Goal: Task Accomplishment & Management: Manage account settings

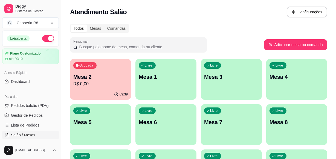
scroll to position [99, 0]
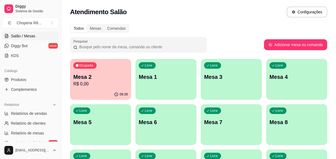
click at [99, 86] on p "R$ 0,00" at bounding box center [100, 84] width 54 height 7
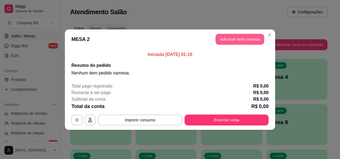
click at [240, 42] on button "Adicionar itens na mesa" at bounding box center [239, 39] width 49 height 11
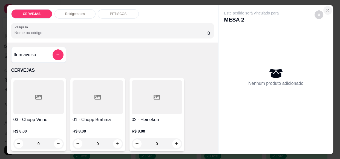
click at [326, 8] on icon "Close" at bounding box center [327, 10] width 4 height 4
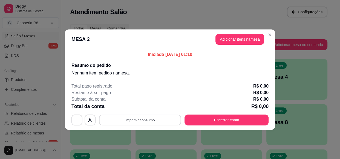
click at [132, 117] on button "Imprimir consumo" at bounding box center [140, 120] width 82 height 11
click at [133, 109] on button "IMPRESSORA" at bounding box center [141, 107] width 38 height 8
drag, startPoint x: 235, startPoint y: 126, endPoint x: 234, endPoint y: 121, distance: 5.2
click at [234, 125] on footer "Total pago registrado R$ 0,00 Restante à ser pago R$ 0,00 Subtotal da conta R$ …" at bounding box center [170, 104] width 210 height 51
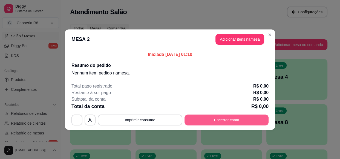
click at [234, 117] on button "Encerrar conta" at bounding box center [226, 120] width 84 height 11
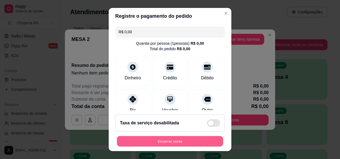
click at [164, 139] on button "Encerrar conta" at bounding box center [170, 141] width 106 height 11
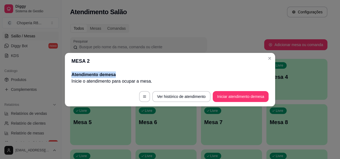
drag, startPoint x: 262, startPoint y: 71, endPoint x: 276, endPoint y: 69, distance: 13.5
click at [276, 69] on div "MESA 2 Atendimento de mesa Inicie o atendimento para ocupar a mesa . Ver histór…" at bounding box center [170, 79] width 340 height 159
